Goal: Information Seeking & Learning: Compare options

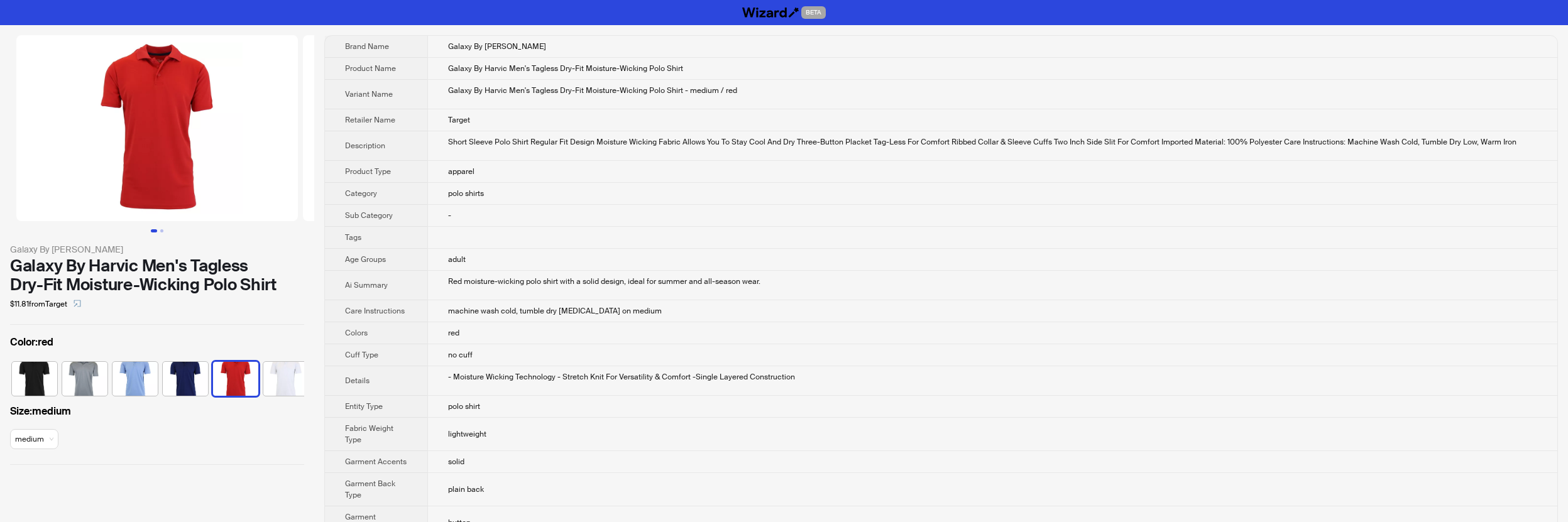
scroll to position [0, 7]
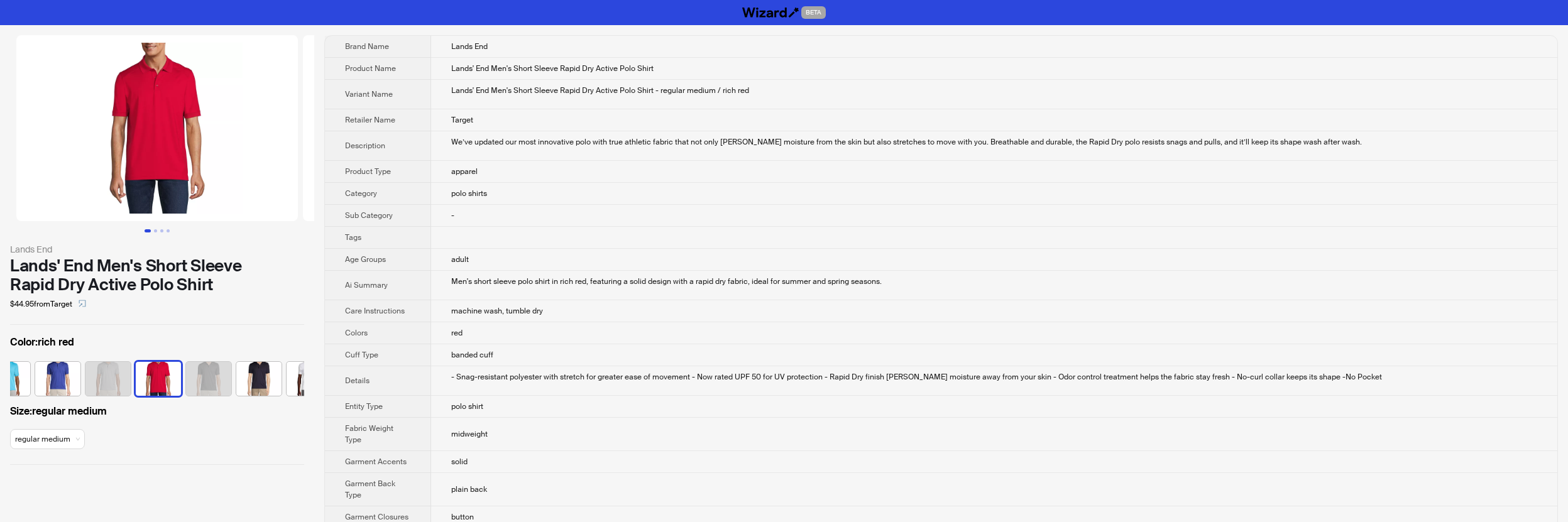
scroll to position [0, 108]
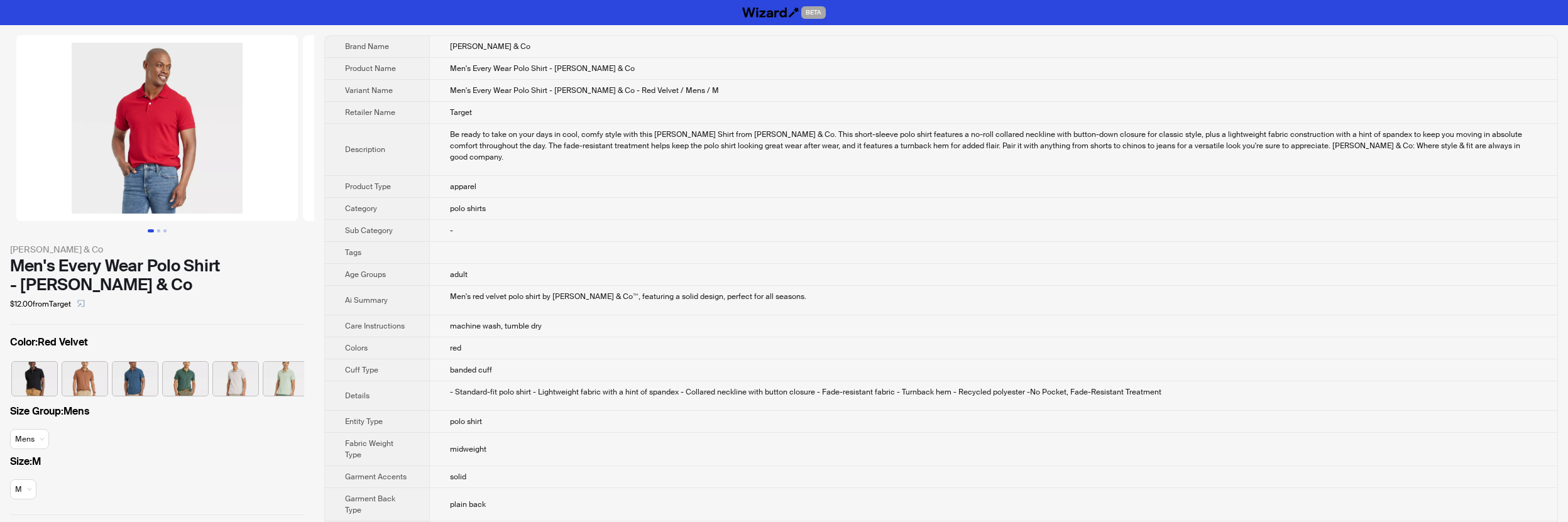
scroll to position [0, 209]
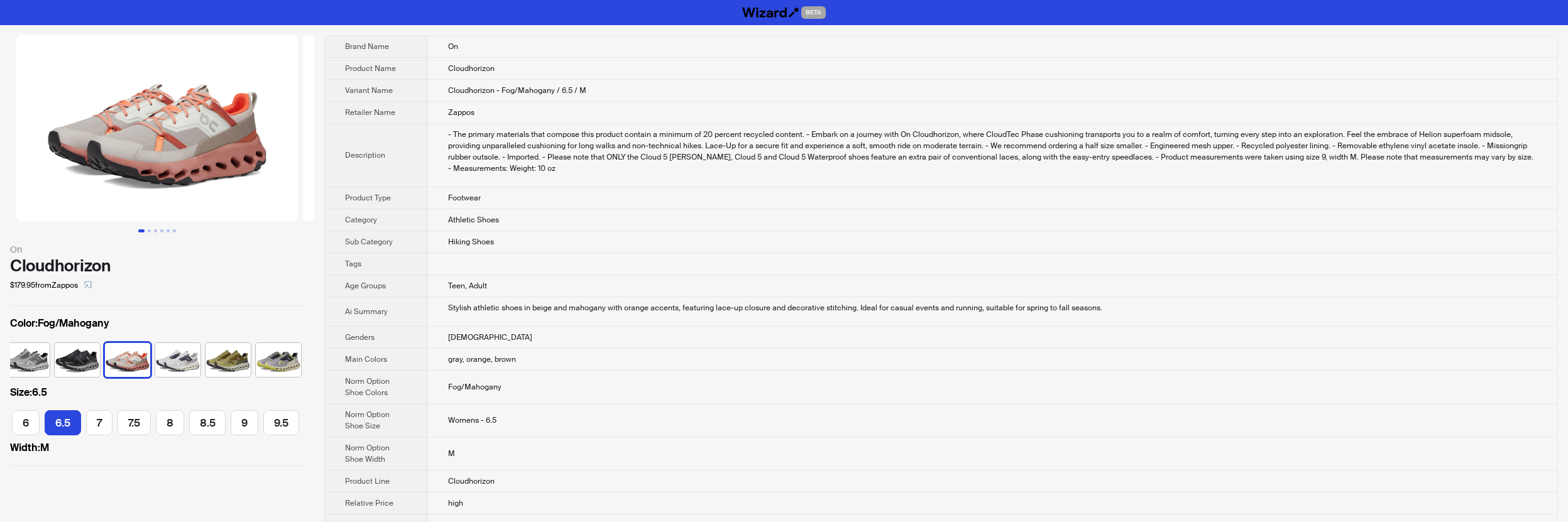
scroll to position [0, 85]
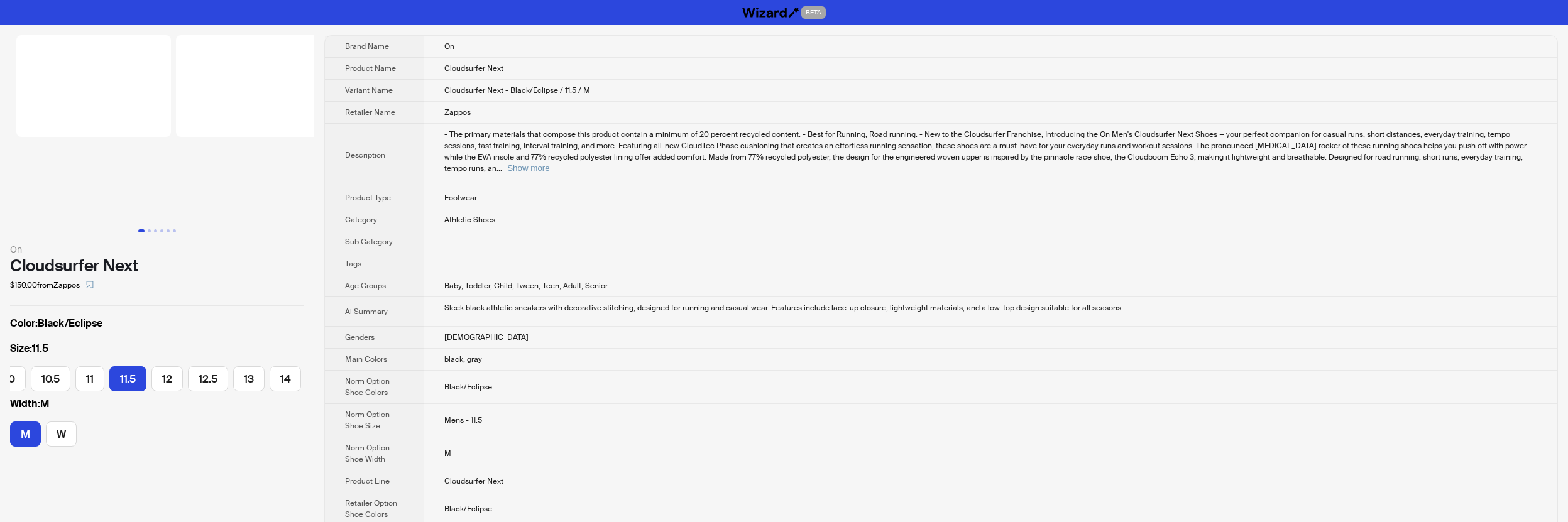
scroll to position [0, 269]
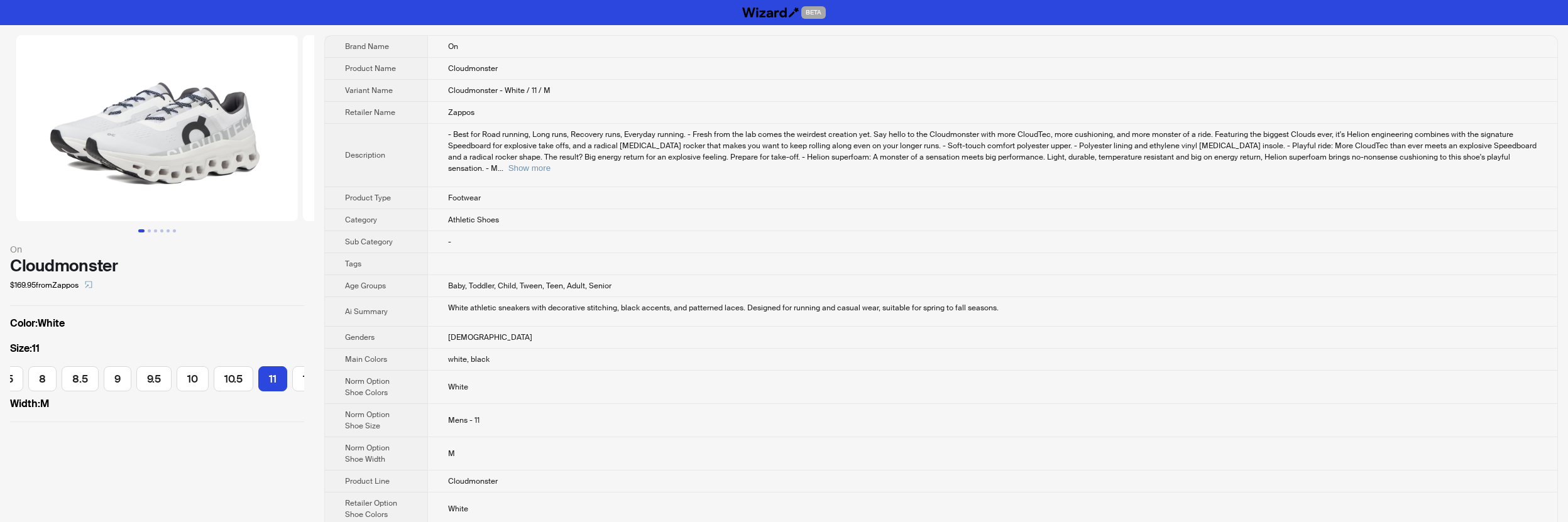
scroll to position [0, 232]
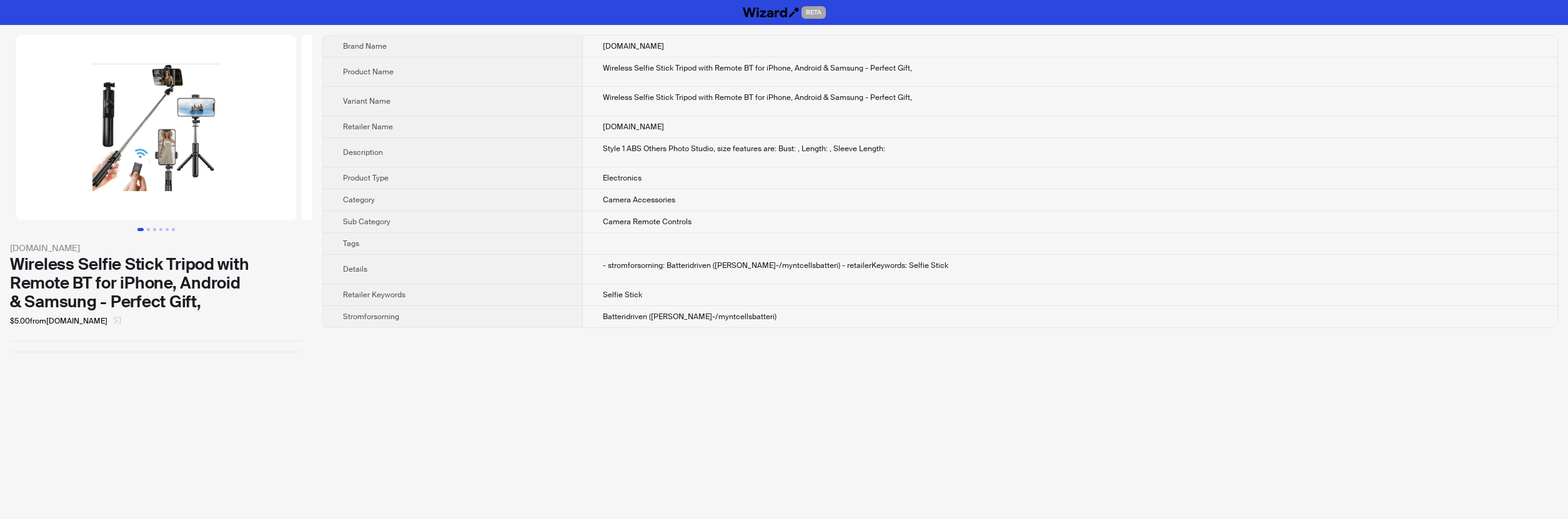
click at [114, 321] on icon "select" at bounding box center [117, 320] width 7 height 7
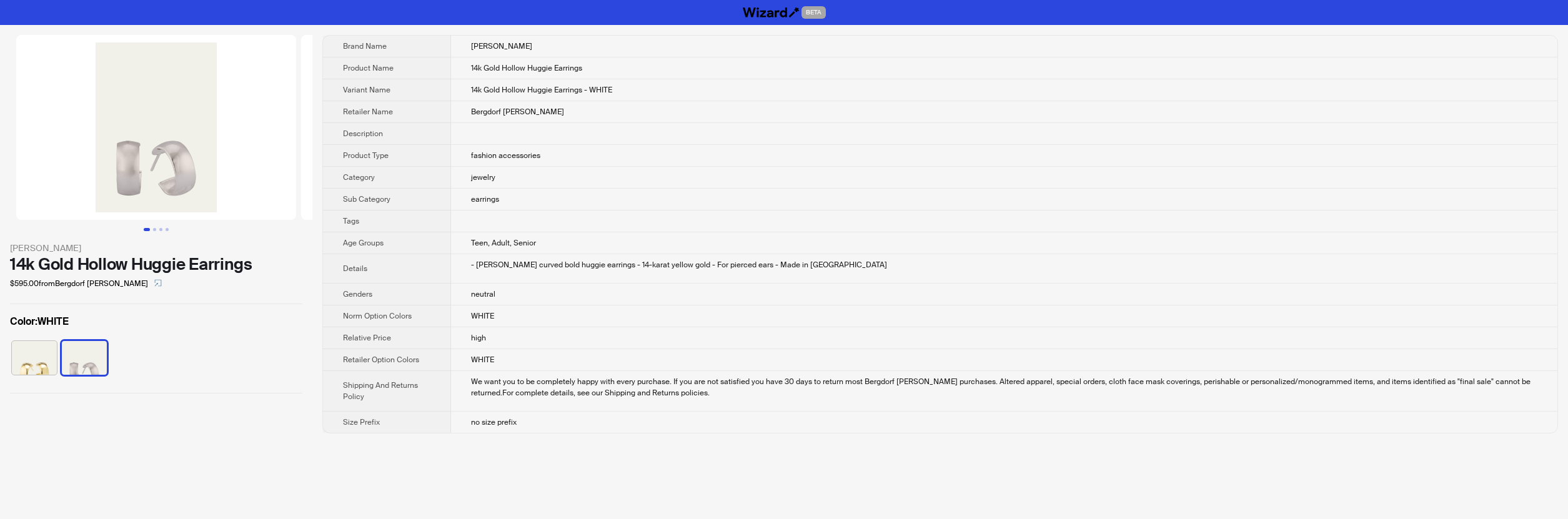
click at [40, 348] on img at bounding box center [34, 358] width 45 height 33
